Goal: Find specific page/section: Find specific page/section

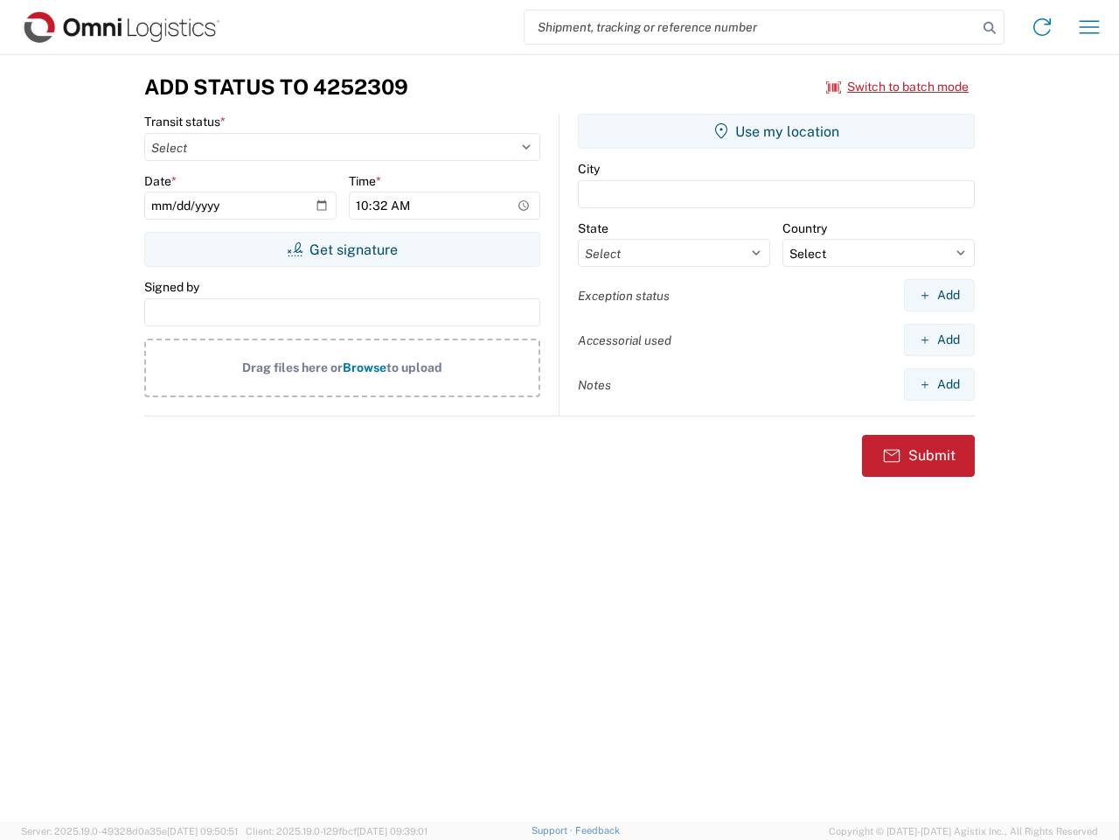
click at [751, 27] on input "search" at bounding box center [751, 26] width 453 height 33
click at [990, 28] on icon at bounding box center [990, 28] width 24 height 24
click at [1042, 27] on icon at bounding box center [1042, 27] width 28 height 28
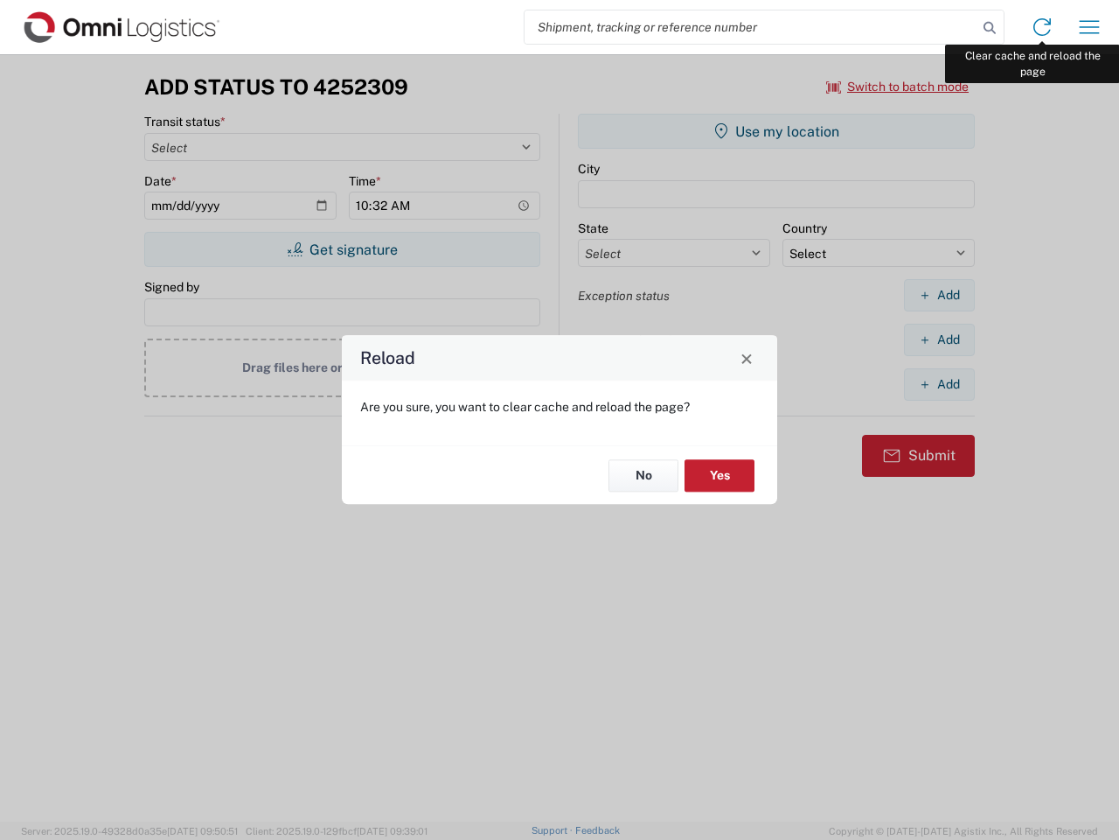
click at [1090, 27] on div "Reload Are you sure, you want to clear cache and reload the page? No Yes" at bounding box center [559, 420] width 1119 height 840
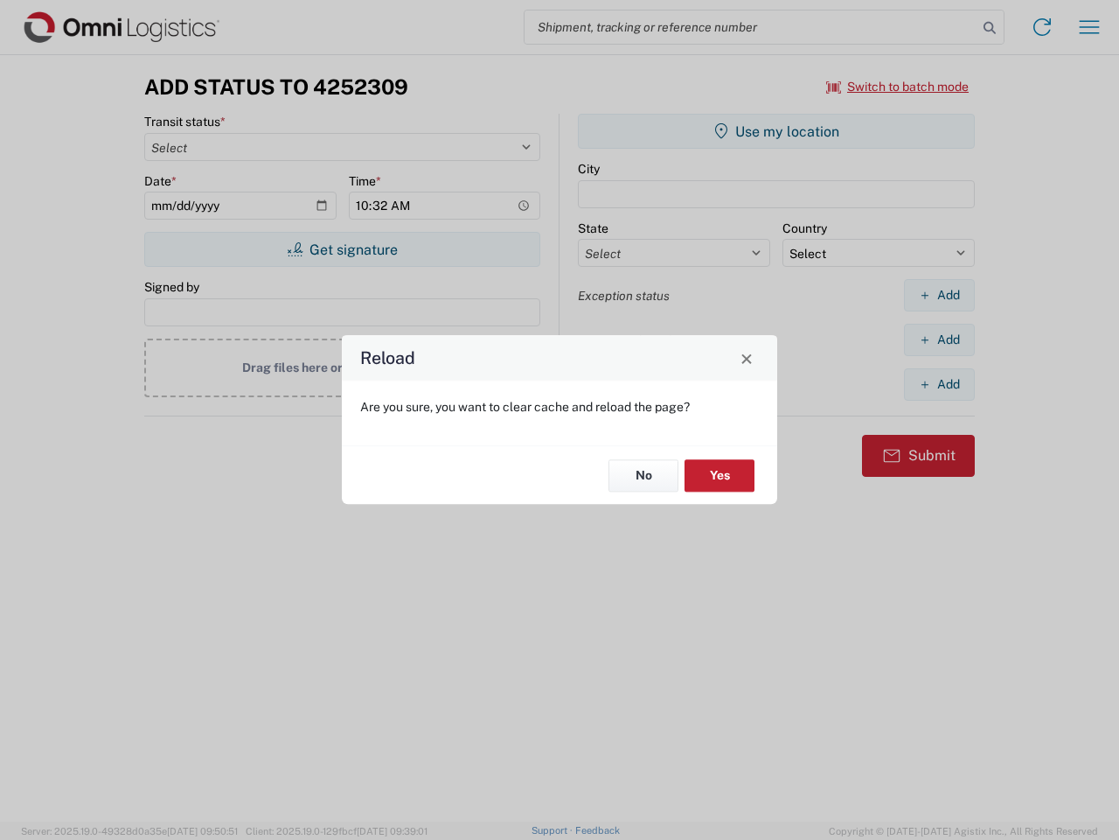
click at [898, 87] on div "Reload Are you sure, you want to clear cache and reload the page? No Yes" at bounding box center [559, 420] width 1119 height 840
click at [342, 249] on div "Reload Are you sure, you want to clear cache and reload the page? No Yes" at bounding box center [559, 420] width 1119 height 840
click at [777, 131] on div "Reload Are you sure, you want to clear cache and reload the page? No Yes" at bounding box center [559, 420] width 1119 height 840
click at [939, 295] on div "Reload Are you sure, you want to clear cache and reload the page? No Yes" at bounding box center [559, 420] width 1119 height 840
click at [939, 339] on div "Reload Are you sure, you want to clear cache and reload the page? No Yes" at bounding box center [559, 420] width 1119 height 840
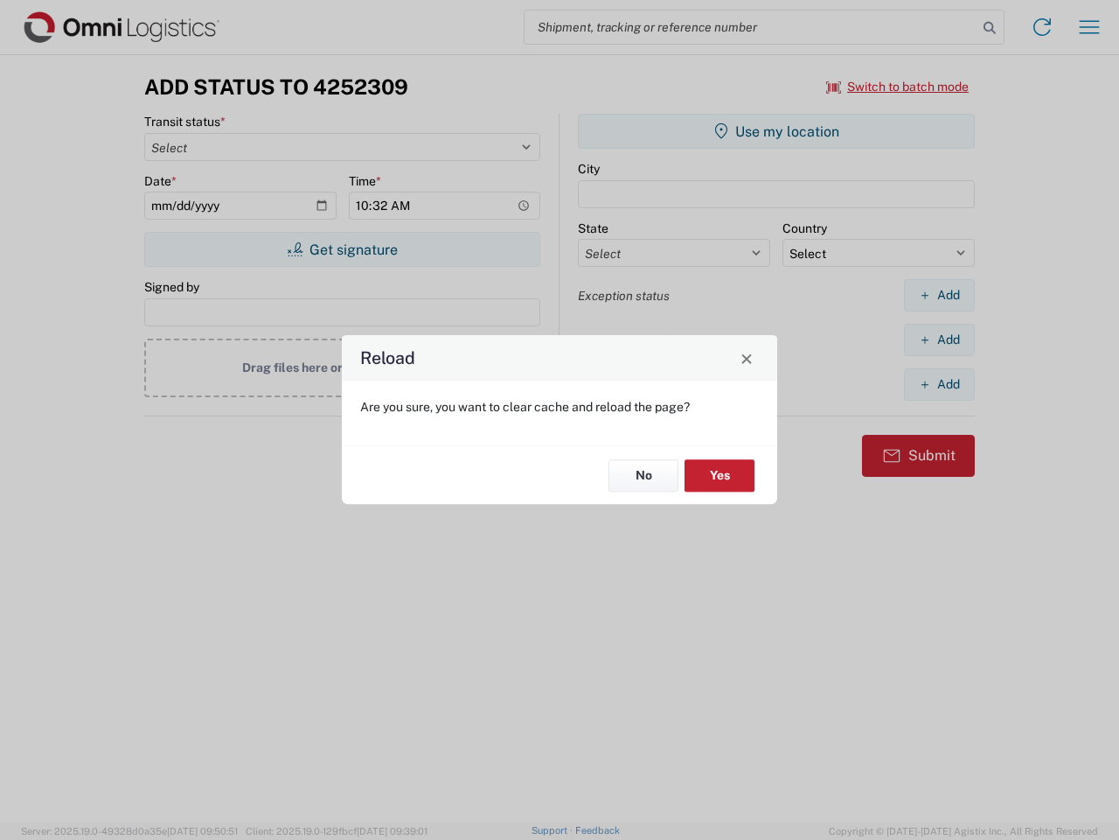
click at [939, 384] on div "Reload Are you sure, you want to clear cache and reload the page? No Yes" at bounding box center [559, 420] width 1119 height 840
